Goal: Task Accomplishment & Management: Manage account settings

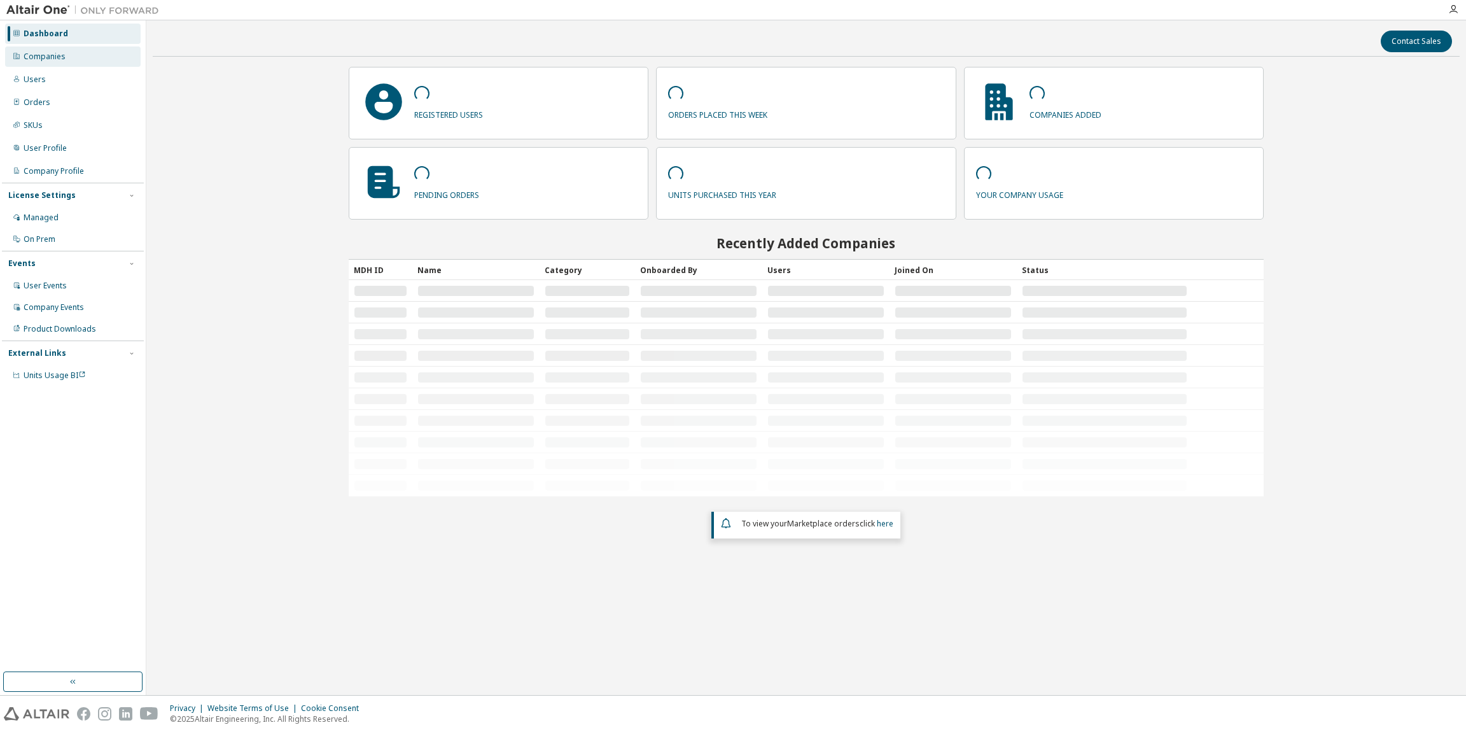
click at [80, 54] on div "Companies" at bounding box center [72, 56] width 135 height 20
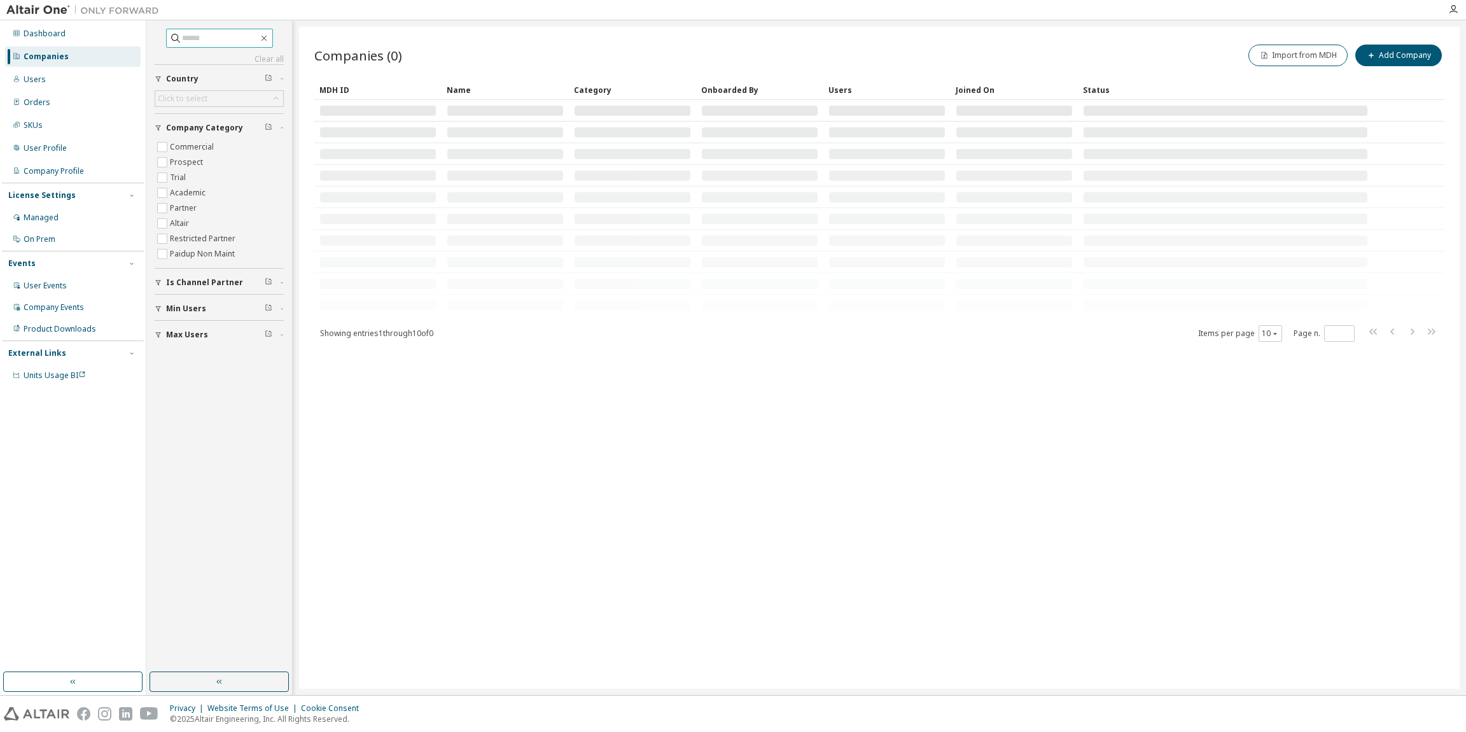
click at [219, 36] on input "text" at bounding box center [220, 38] width 76 height 13
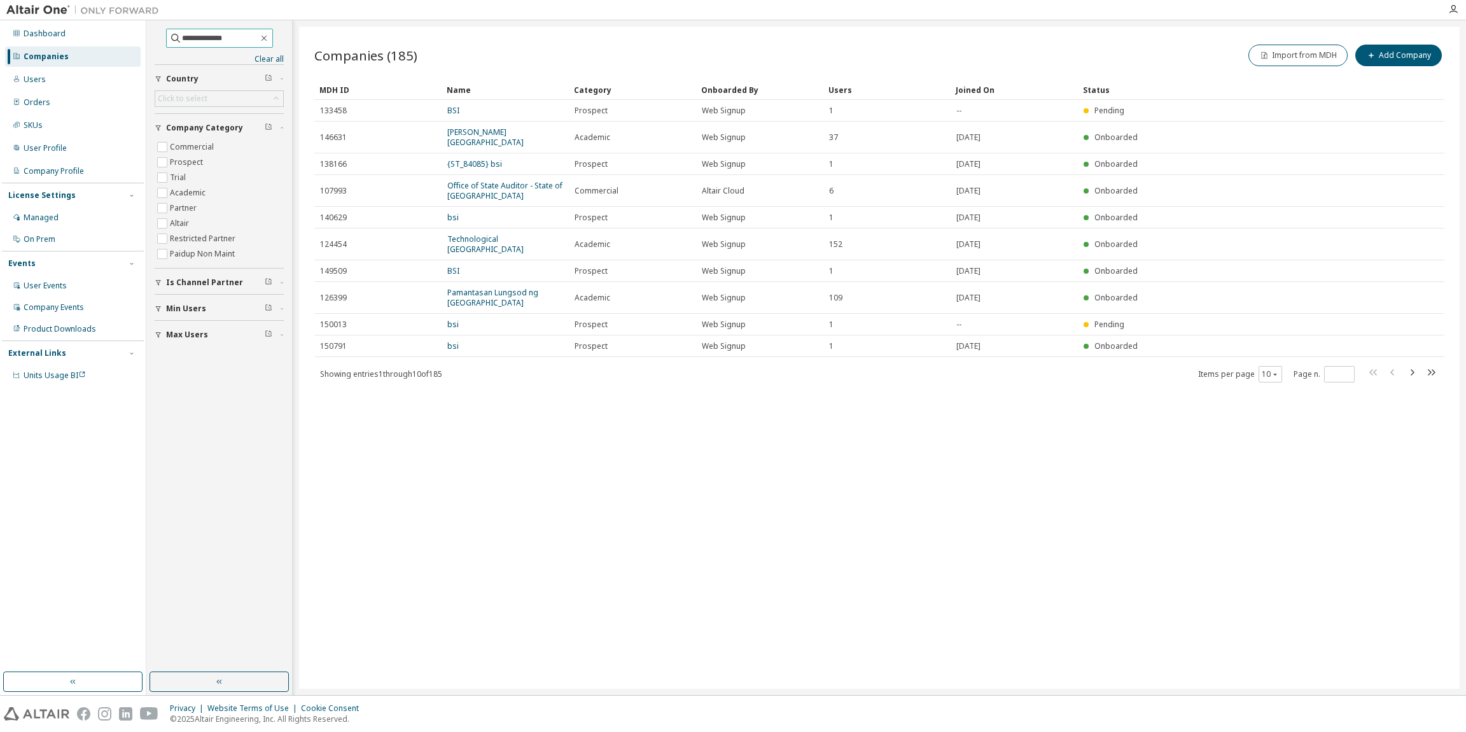
type input "**********"
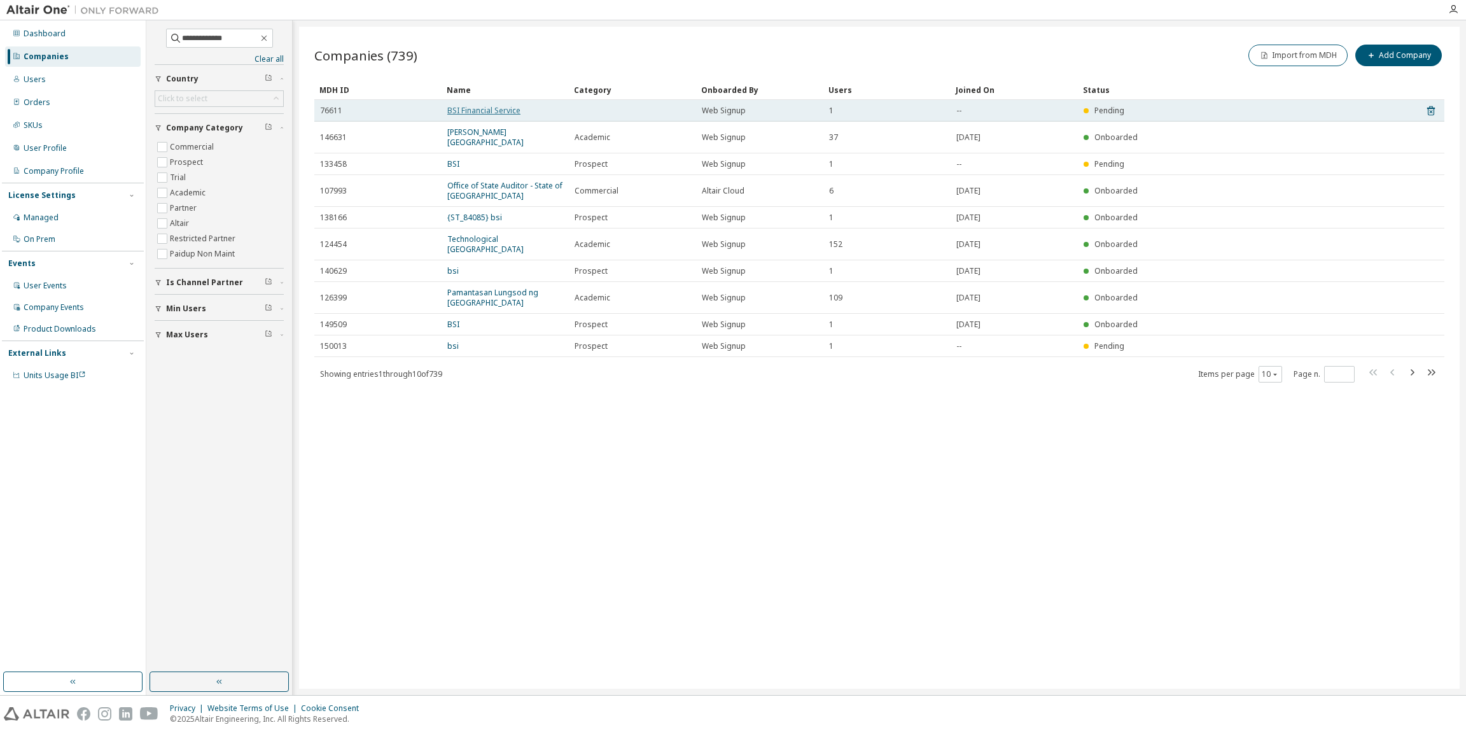
click at [473, 108] on link "BSI Financial Service" at bounding box center [483, 110] width 73 height 11
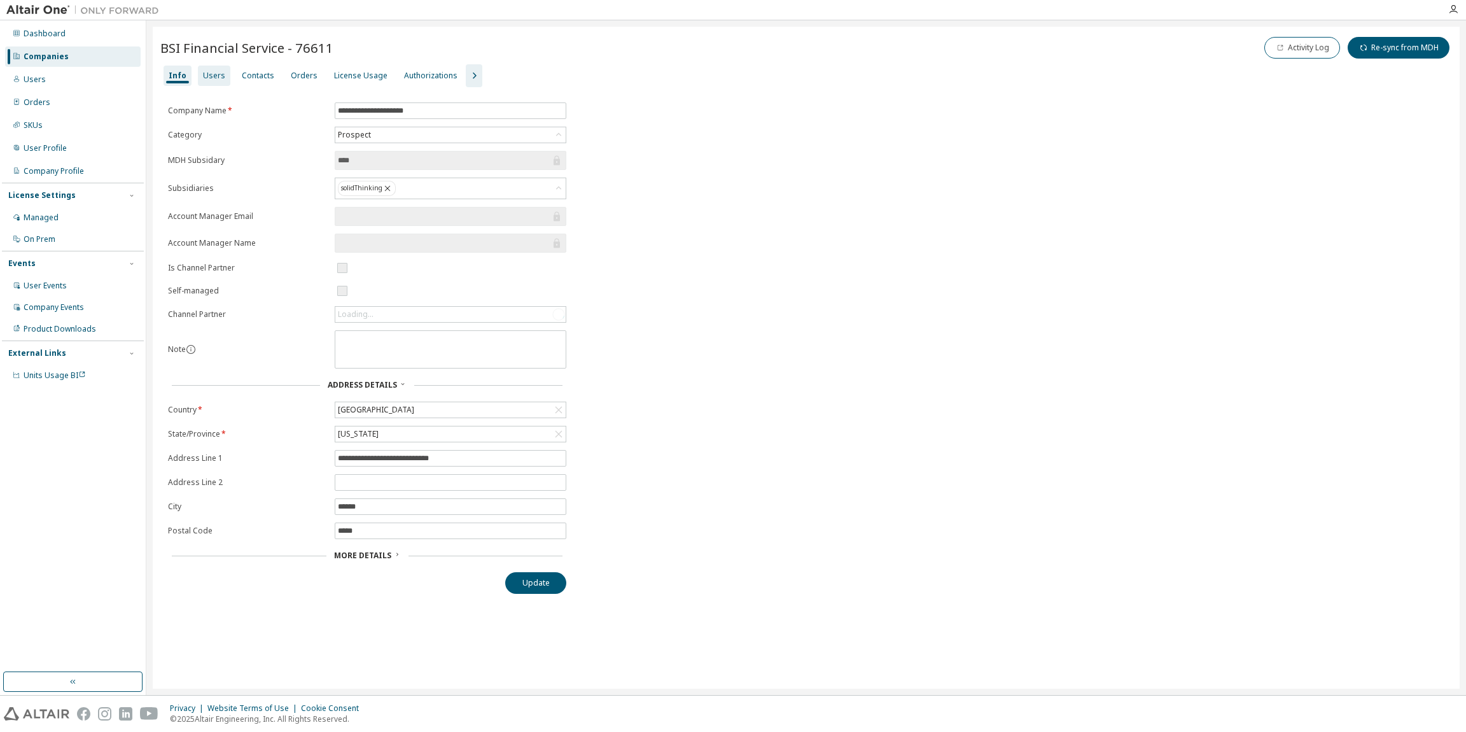
click at [208, 78] on div "Users" at bounding box center [214, 76] width 22 height 10
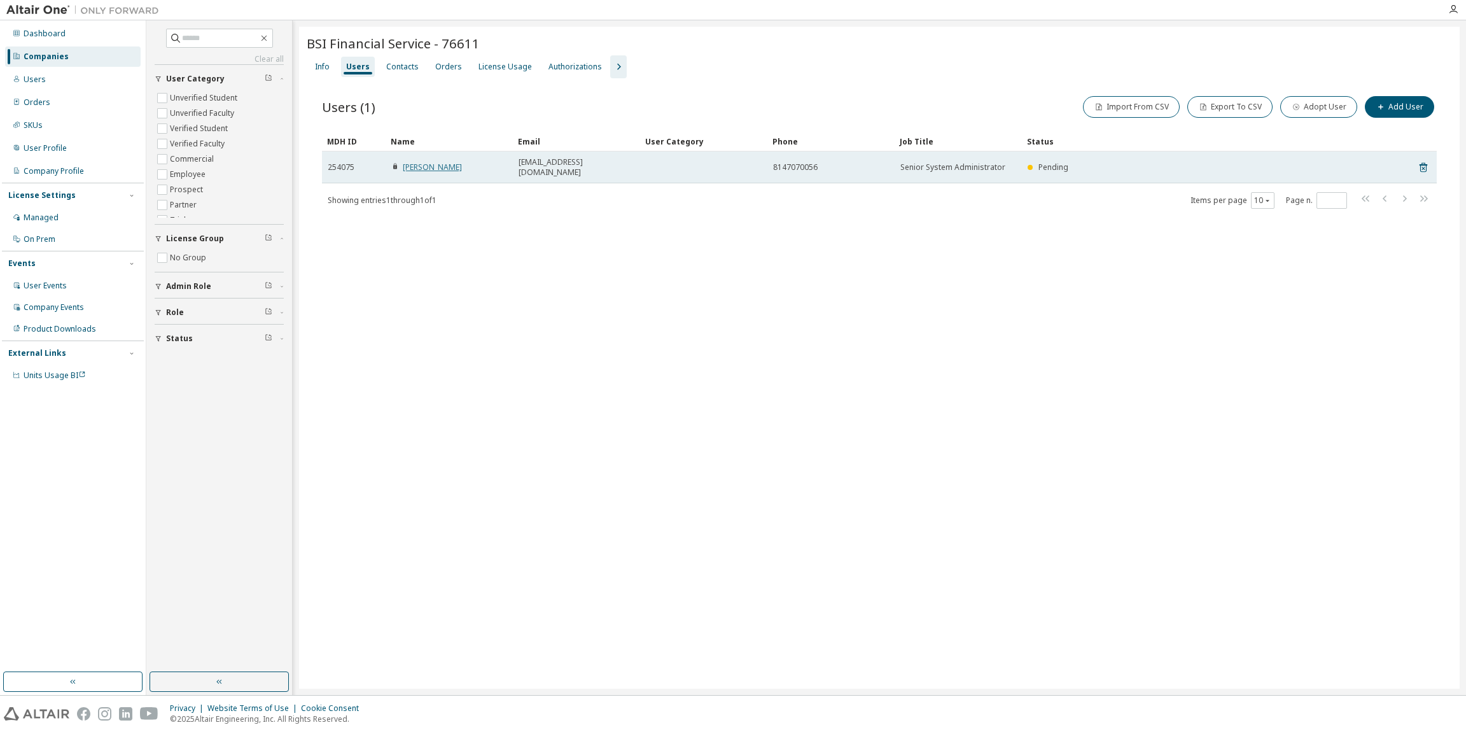
click at [414, 162] on link "[PERSON_NAME]" at bounding box center [432, 167] width 59 height 11
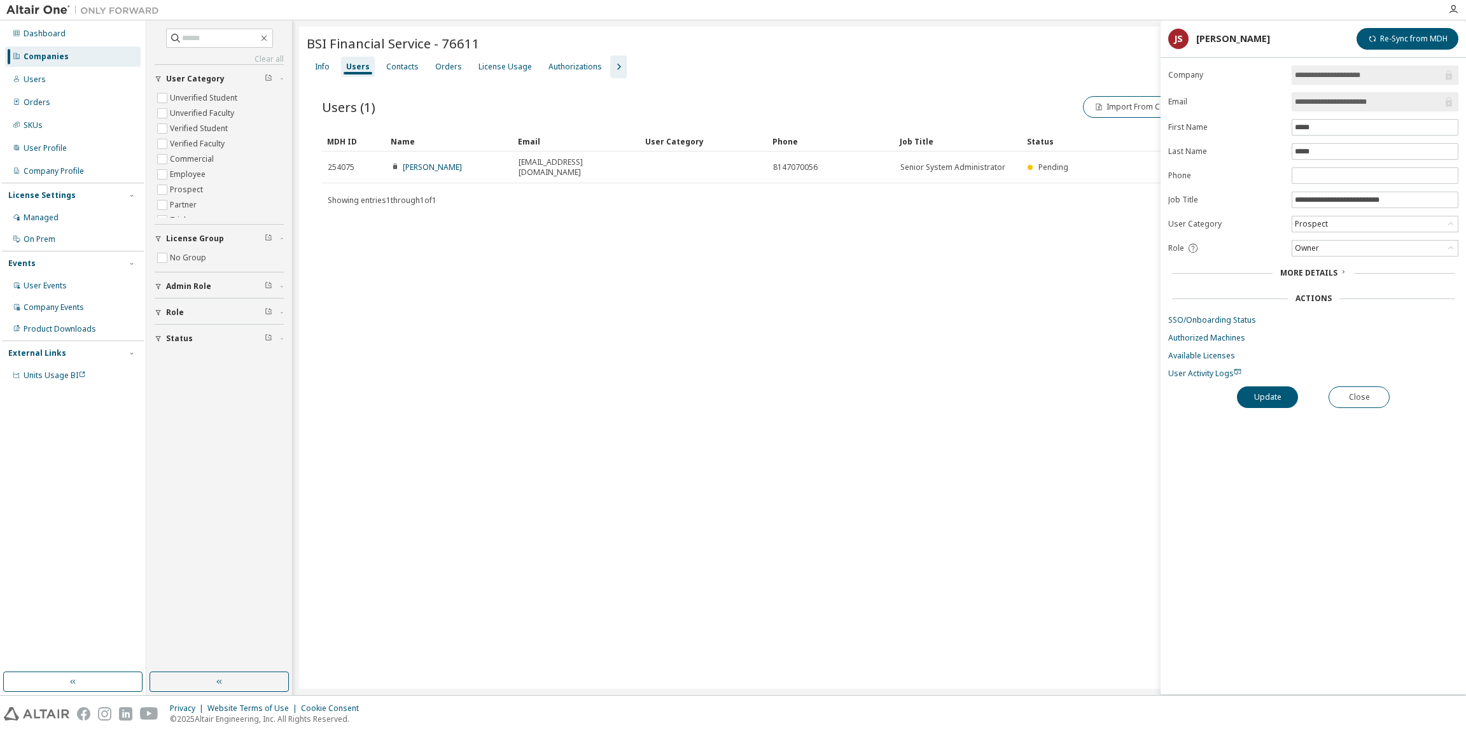
click at [1066, 262] on div "BSI Financial Service - 76611 Clear Load Save Save As Field Operator Value Sele…" at bounding box center [879, 358] width 1160 height 662
click at [1192, 358] on link "Available Licenses" at bounding box center [1313, 356] width 290 height 10
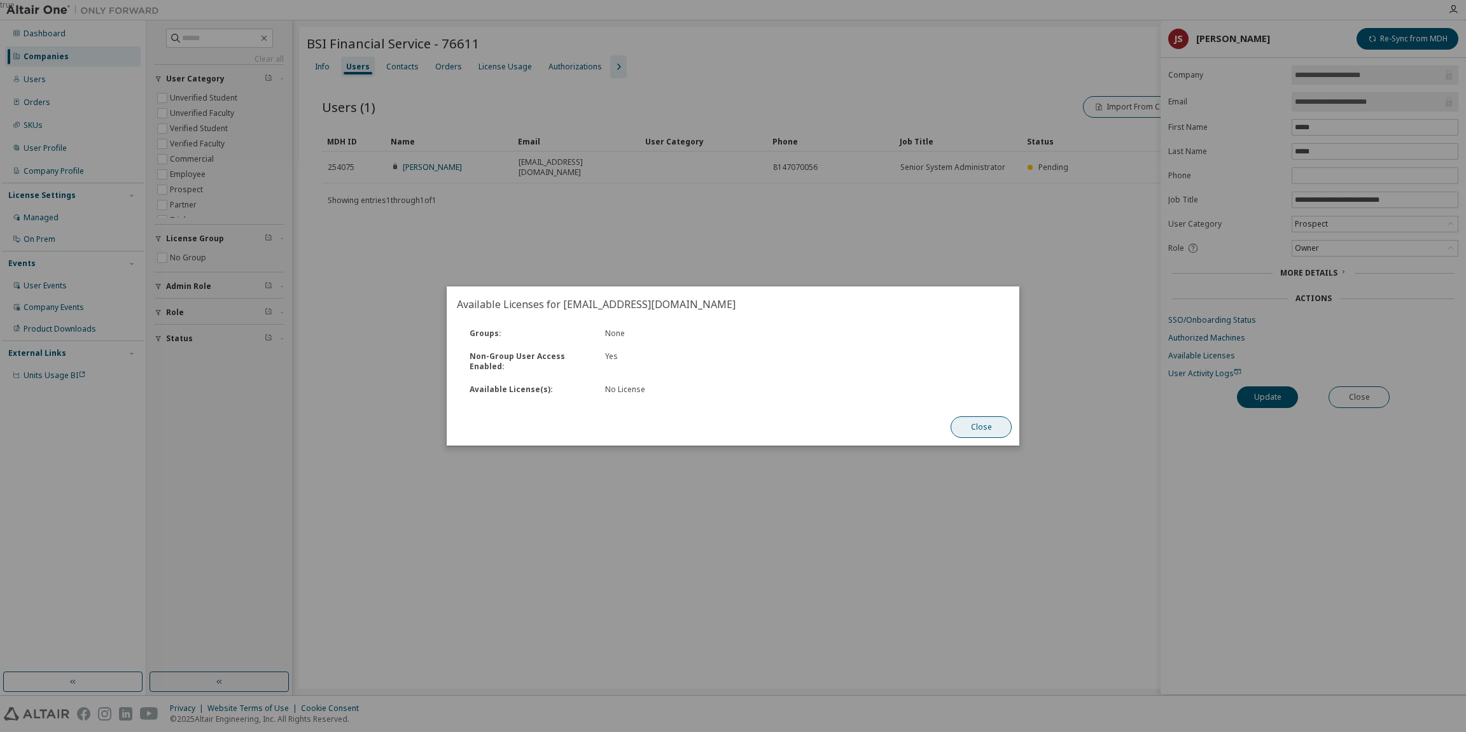
click at [965, 430] on button "Close" at bounding box center [980, 427] width 61 height 22
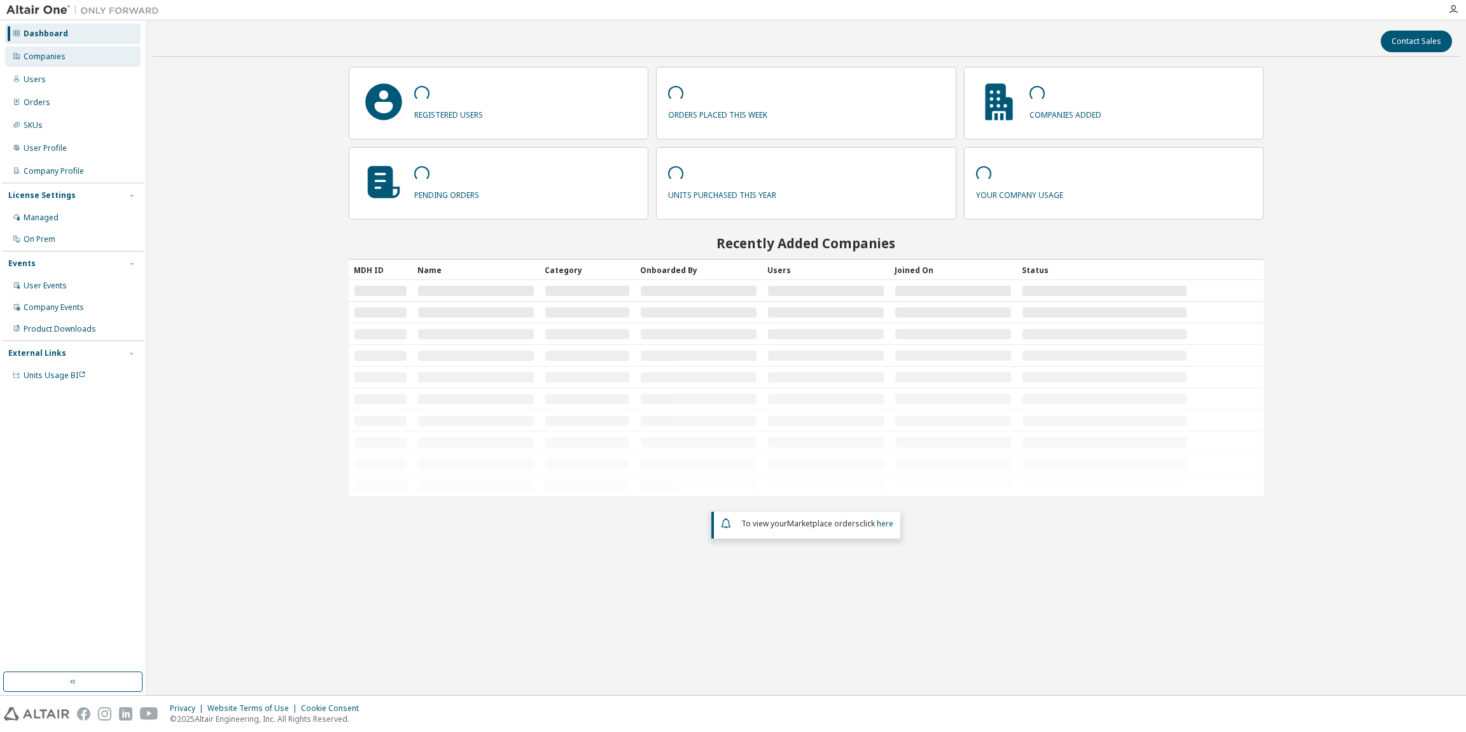
click at [74, 64] on div "Companies" at bounding box center [72, 56] width 135 height 20
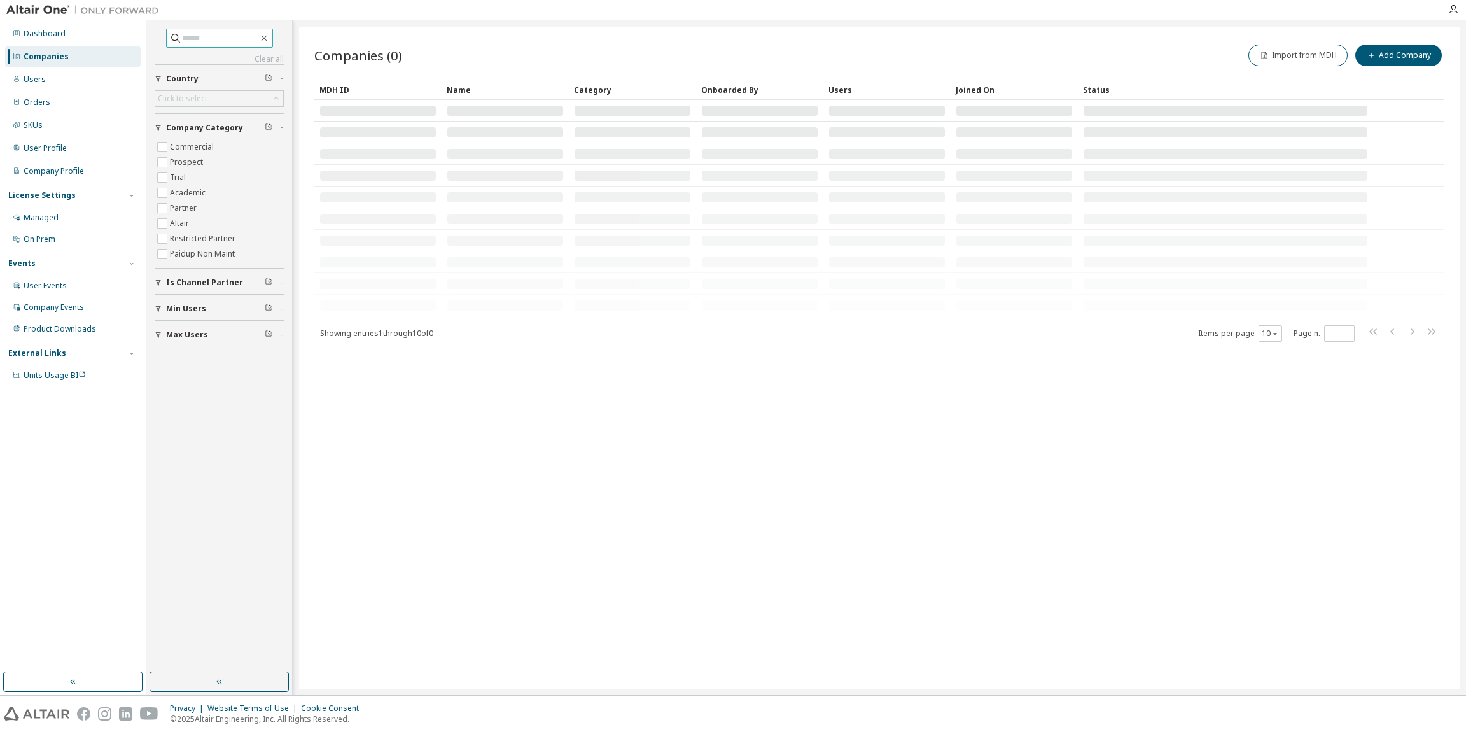
click at [205, 36] on input "text" at bounding box center [220, 38] width 76 height 13
type input "**********"
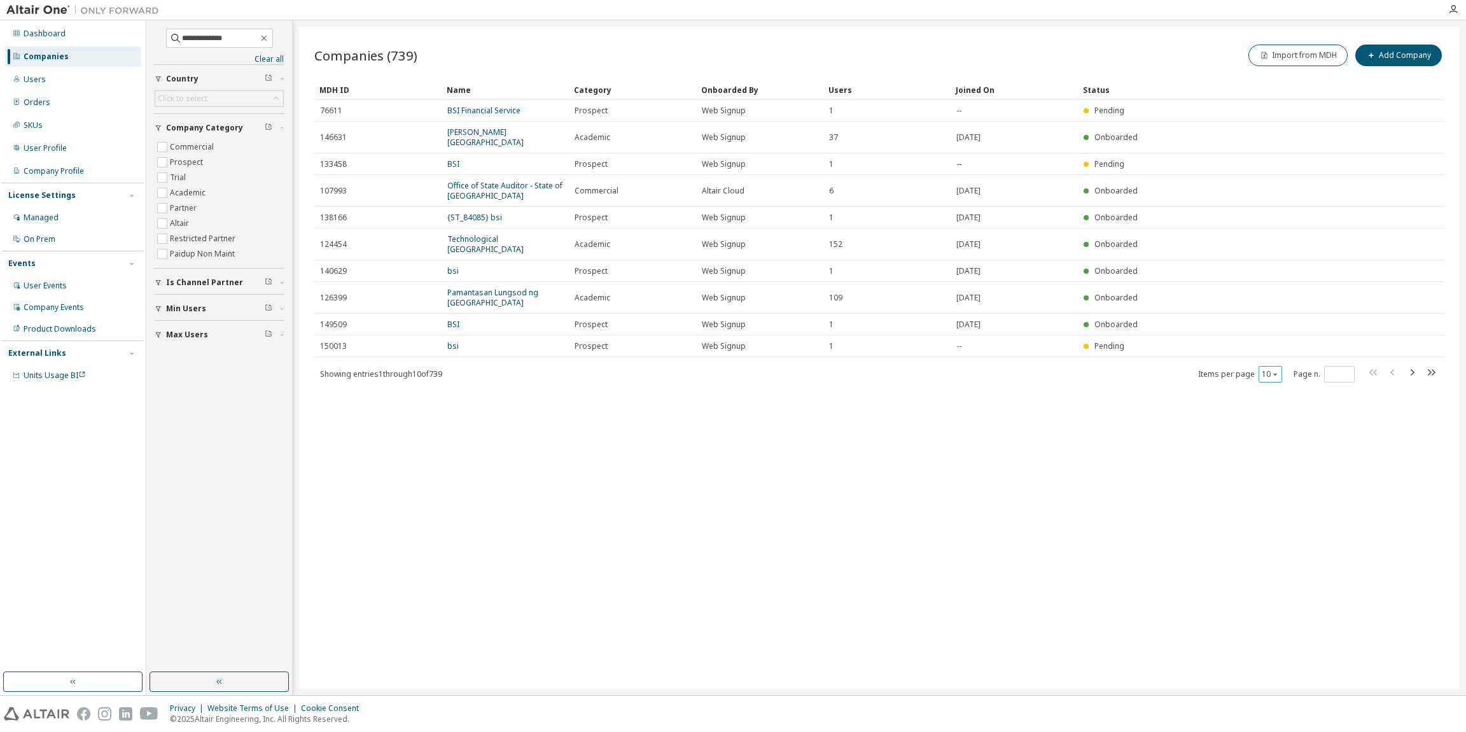
click at [1271, 370] on icon "button" at bounding box center [1275, 374] width 8 height 8
click at [1281, 443] on div "100" at bounding box center [1310, 441] width 102 height 15
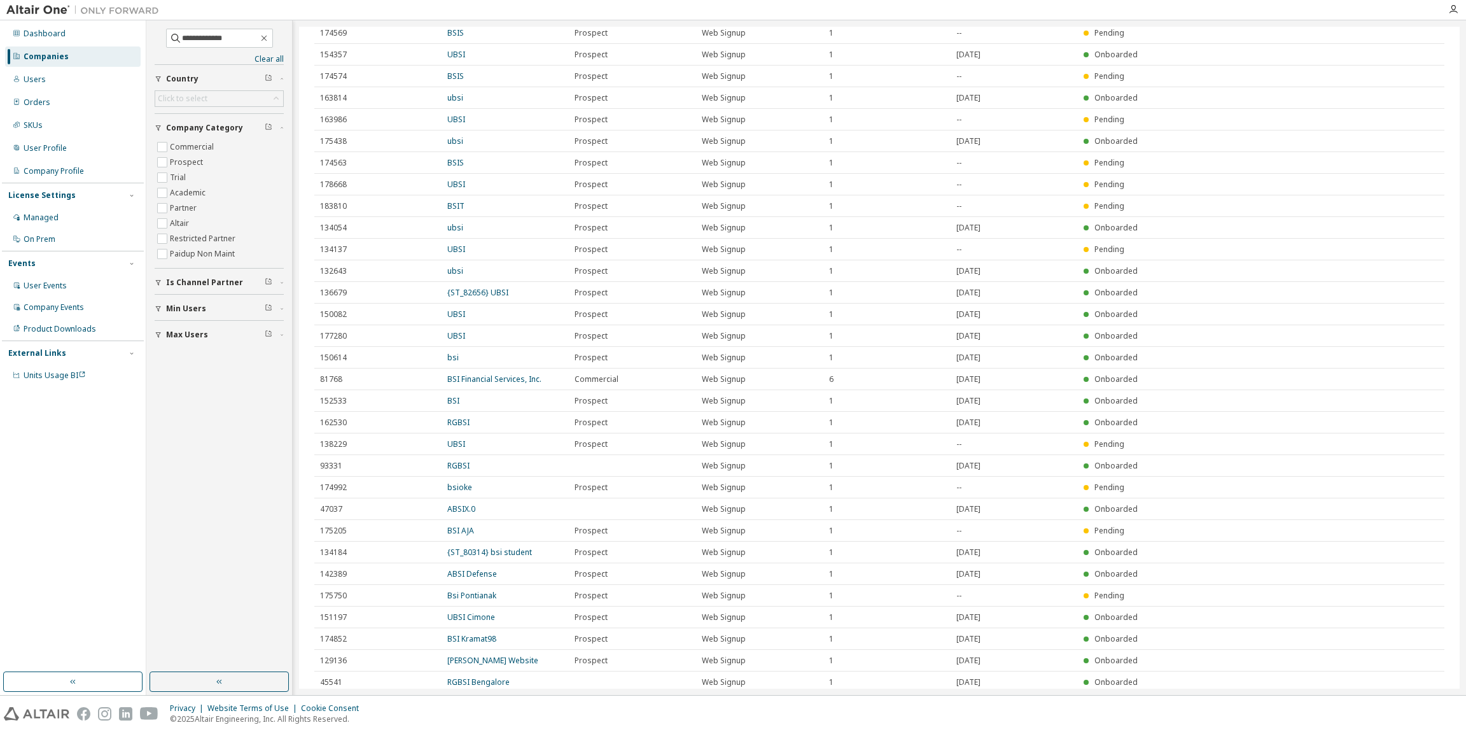
scroll to position [1616, 0]
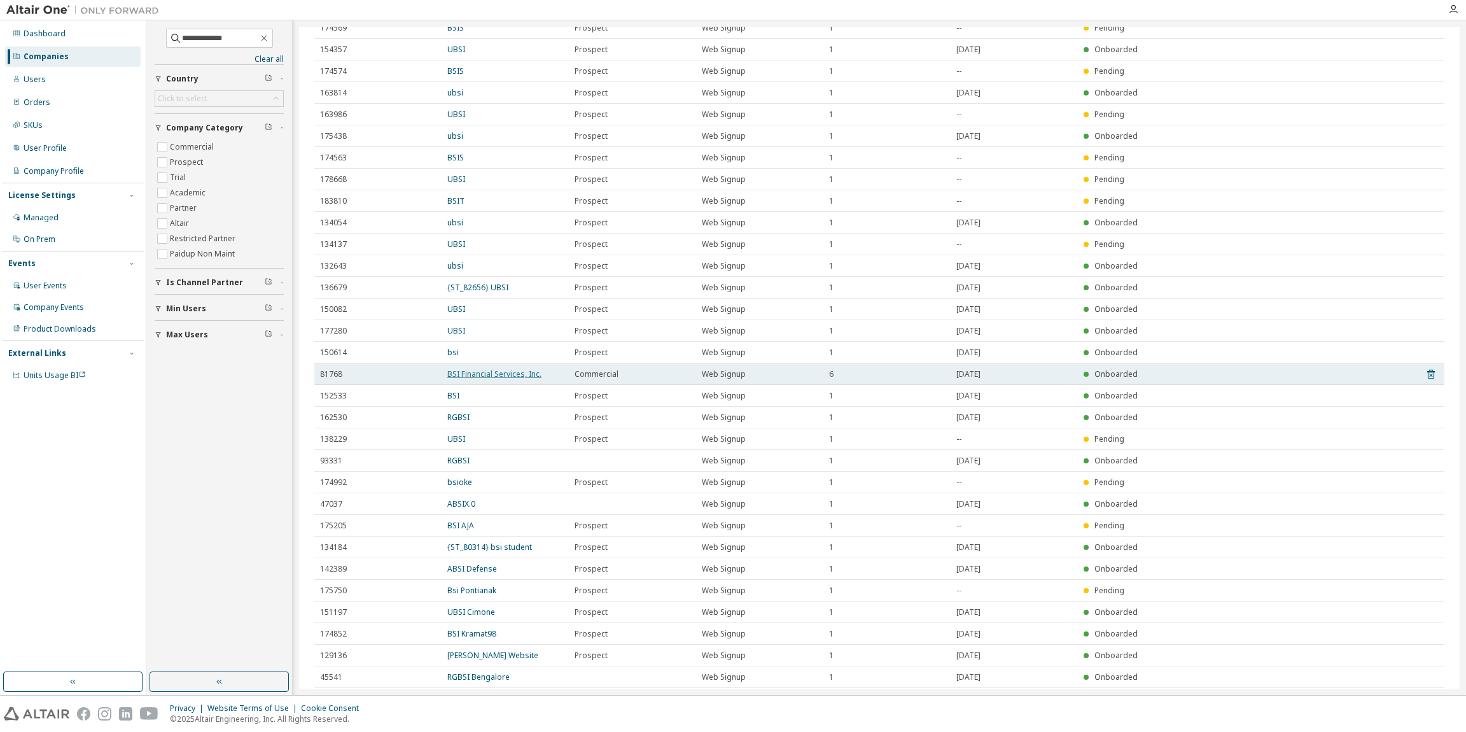
click at [518, 368] on link "BSI Financial Services, Inc." at bounding box center [494, 373] width 94 height 11
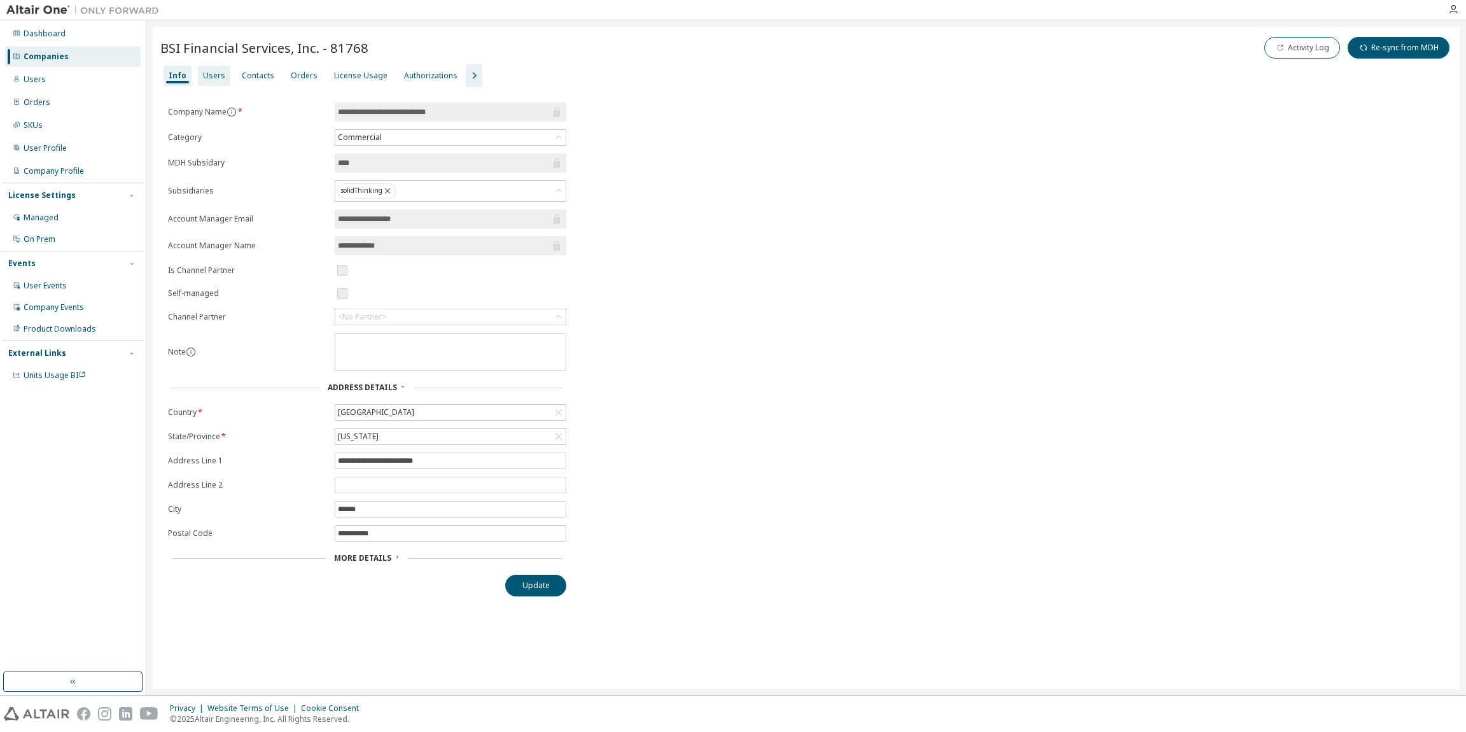
click at [218, 80] on div "Users" at bounding box center [214, 76] width 22 height 10
